Goal: Transaction & Acquisition: Book appointment/travel/reservation

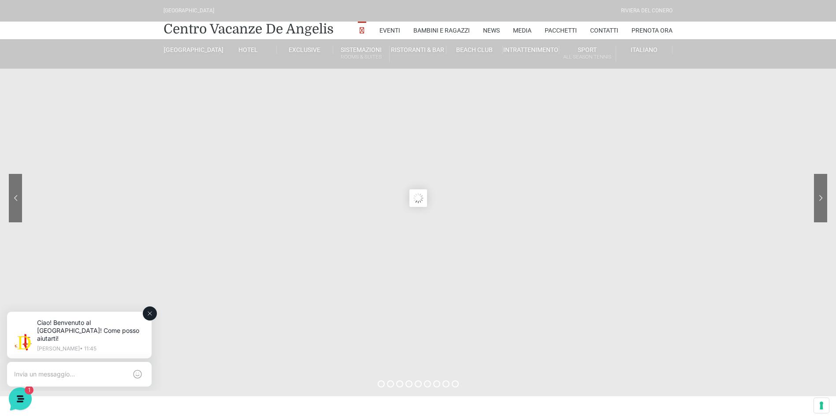
click at [66, 371] on textarea at bounding box center [70, 375] width 113 height 8
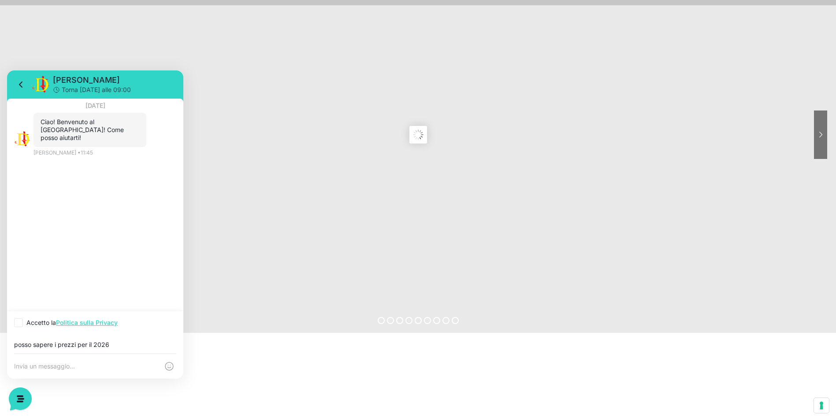
scroll to position [88, 0]
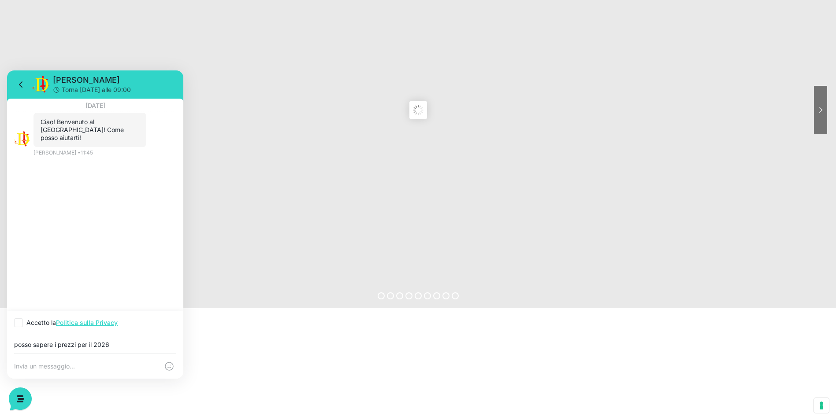
click at [131, 342] on input "posso sapere i prezzi per il 2026" at bounding box center [95, 345] width 162 height 7
type input "posso sapere i prezzi per il 2026"
click at [33, 369] on textarea at bounding box center [86, 367] width 145 height 8
click at [168, 368] on icon at bounding box center [168, 368] width 3 height 1
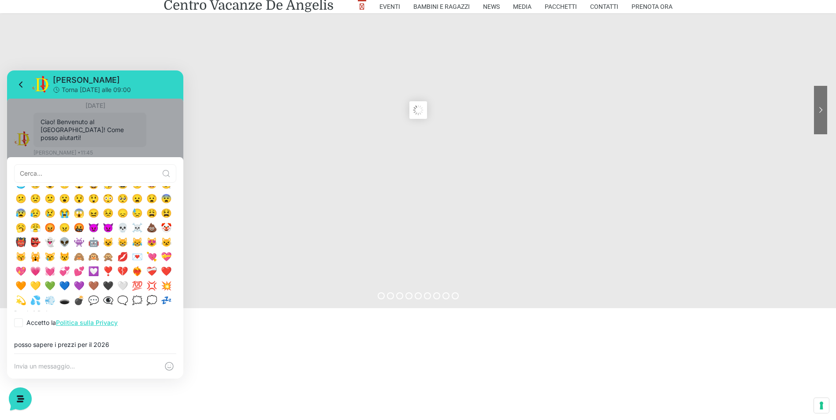
scroll to position [132, 0]
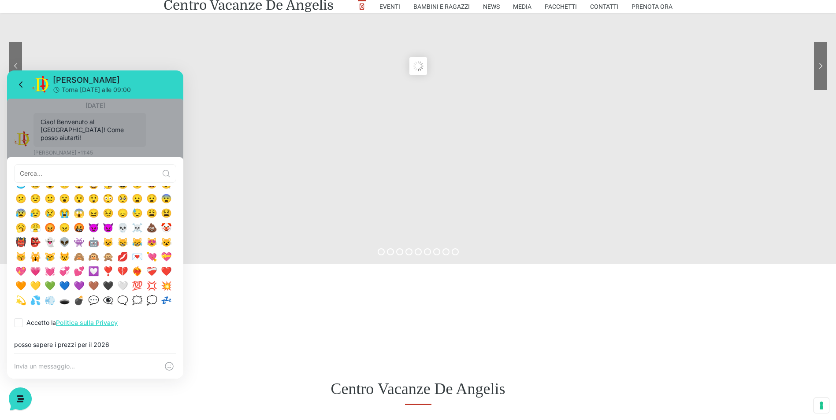
click at [21, 325] on icon at bounding box center [18, 322] width 5 height 5
click at [20, 325] on input "Accetto la Politica sulla Privacy" at bounding box center [17, 323] width 6 height 6
checkbox input "true"
click at [80, 368] on textarea at bounding box center [86, 367] width 145 height 8
click at [117, 341] on div "posso sapere i prezzi per il 2026" at bounding box center [95, 344] width 176 height 19
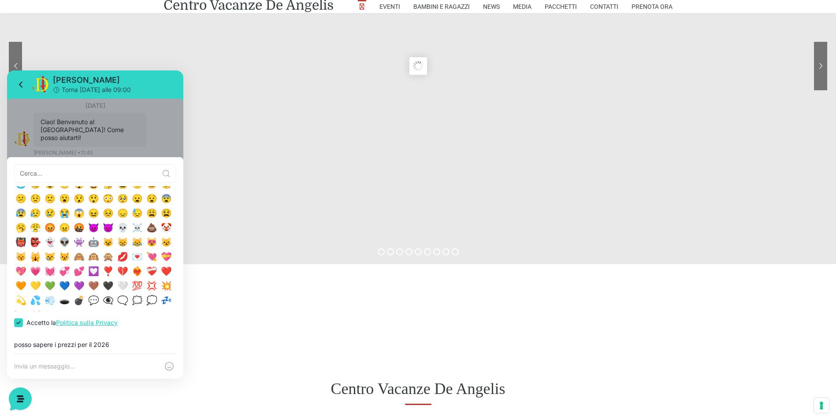
click at [115, 347] on input "posso sapere i prezzi per il 2026" at bounding box center [95, 345] width 162 height 7
type input "p"
click at [39, 367] on textarea at bounding box center [86, 367] width 145 height 8
type textarea "posso sapere i prezzi per il 2026"
click at [169, 366] on icon at bounding box center [169, 366] width 11 height 11
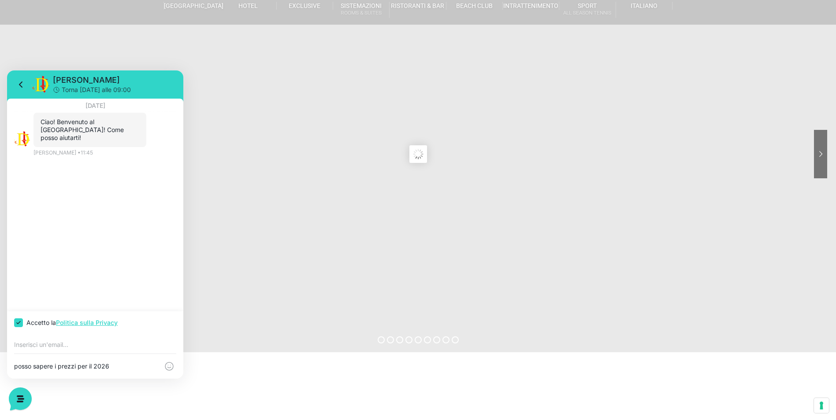
scroll to position [0, 0]
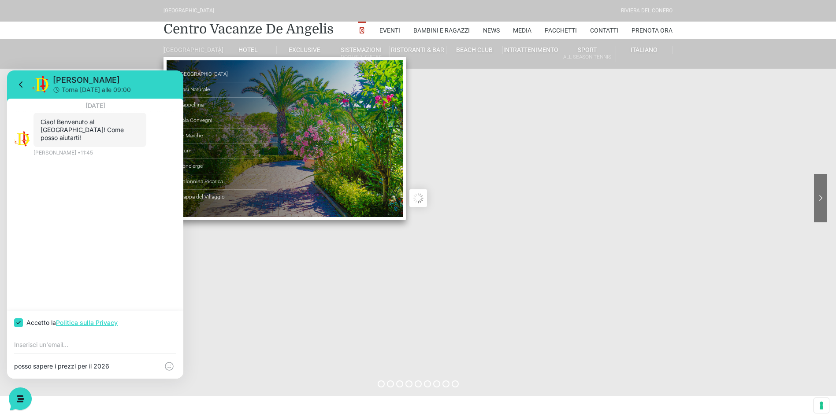
click at [196, 54] on link "[GEOGRAPHIC_DATA]" at bounding box center [192, 50] width 56 height 8
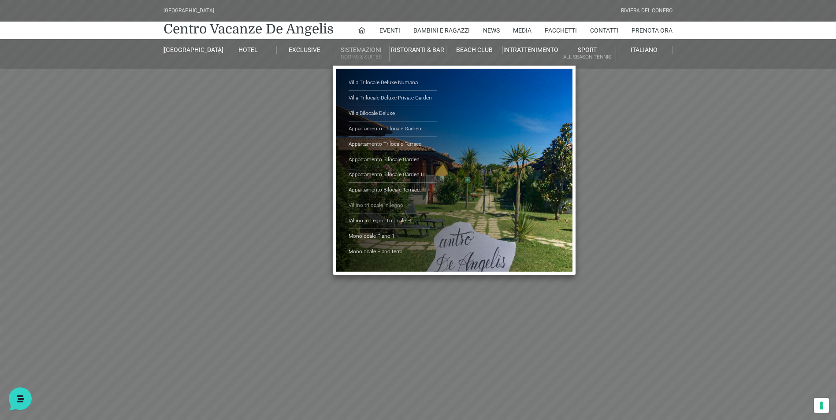
click at [394, 205] on link "Villino trilocale in legno" at bounding box center [393, 205] width 88 height 15
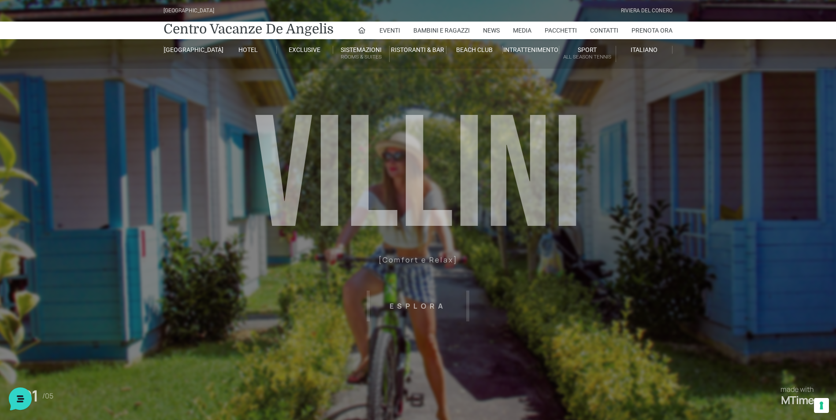
click at [423, 306] on header "Villaggio Hotel Resort Riviera Del Conero Centro Vacanze De Angelis Eventi Miss…" at bounding box center [418, 198] width 836 height 397
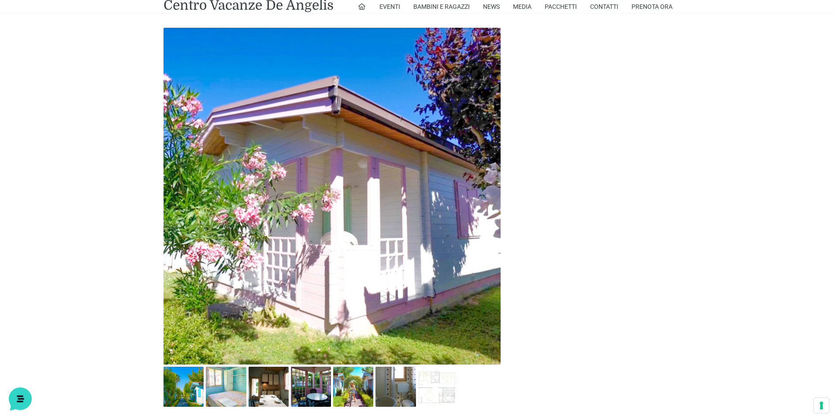
scroll to position [485, 0]
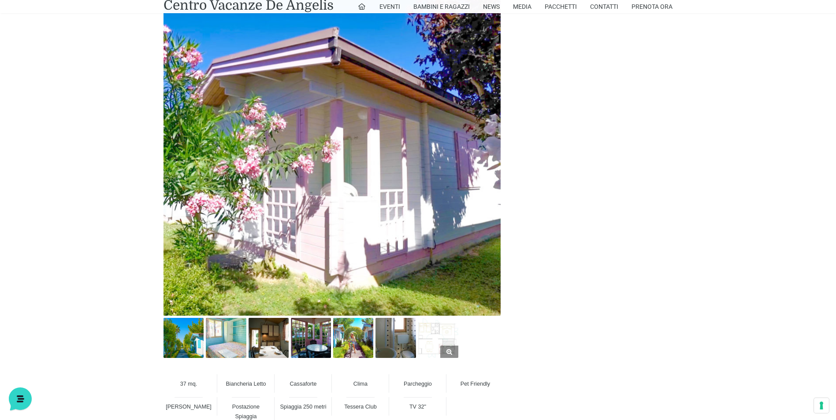
click at [436, 344] on img at bounding box center [438, 338] width 40 height 40
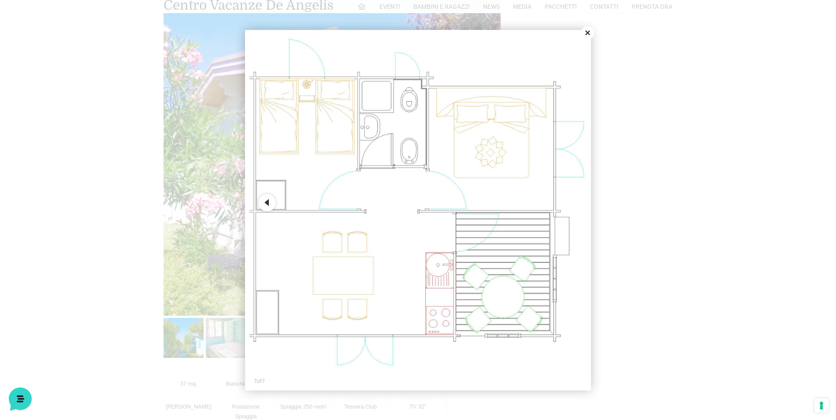
click at [268, 203] on button "Previous" at bounding box center [267, 203] width 18 height 18
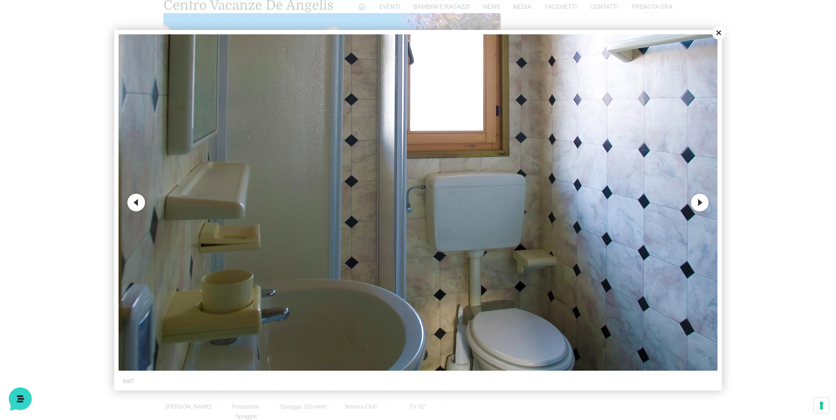
click at [698, 203] on button "Next" at bounding box center [700, 203] width 18 height 18
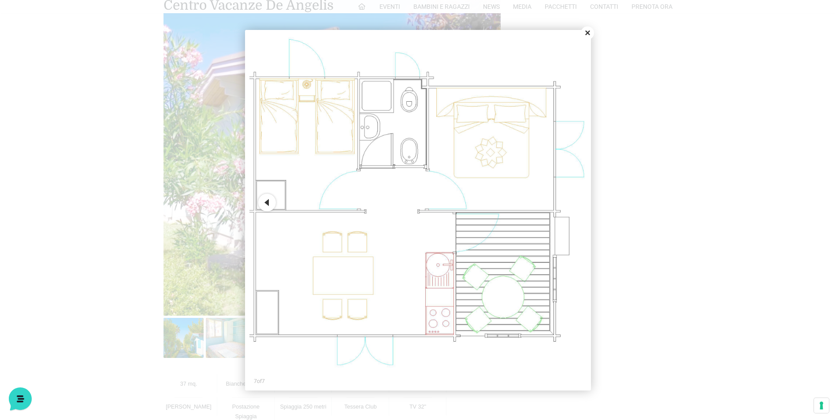
click at [588, 33] on button "Close" at bounding box center [587, 32] width 13 height 13
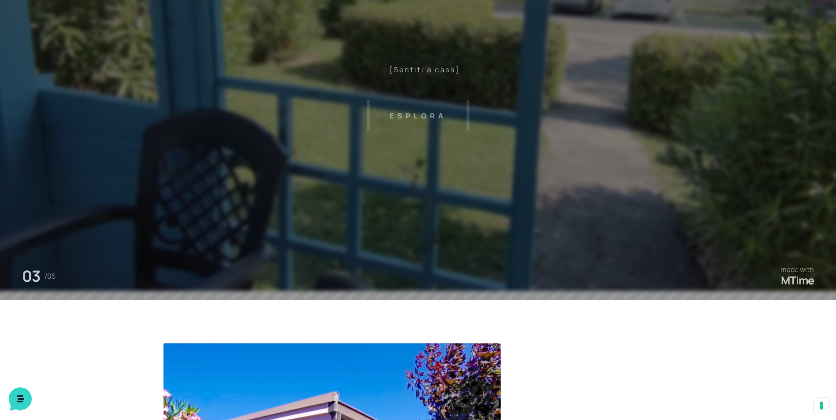
scroll to position [0, 0]
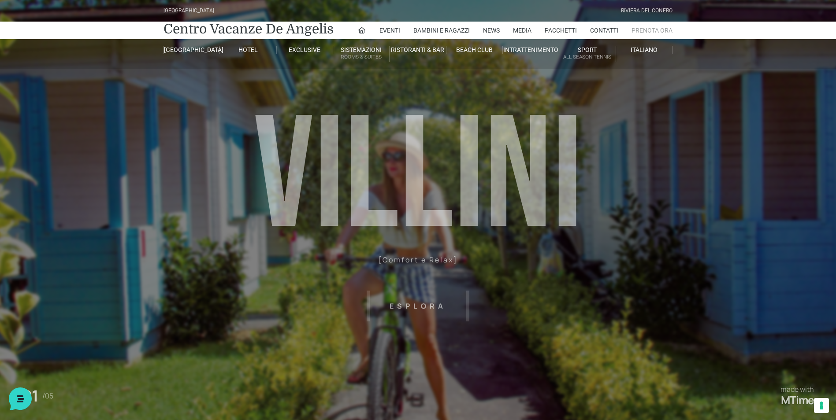
click at [647, 31] on link "Prenota Ora" at bounding box center [652, 31] width 41 height 18
